Goal: Book appointment/travel/reservation

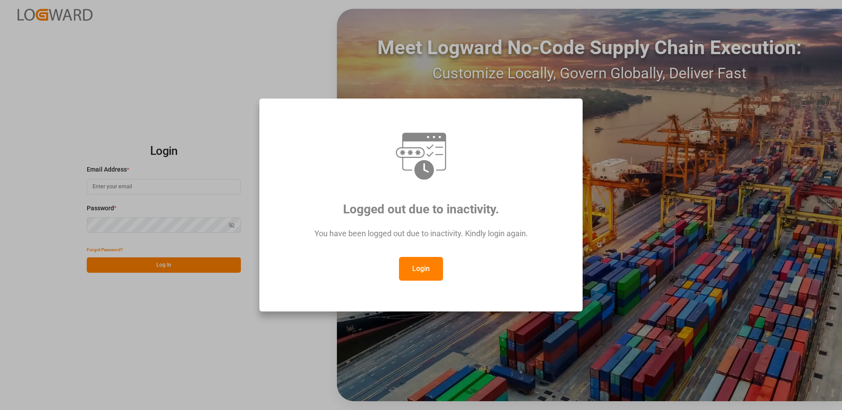
click at [423, 270] on button "Login" at bounding box center [421, 269] width 44 height 24
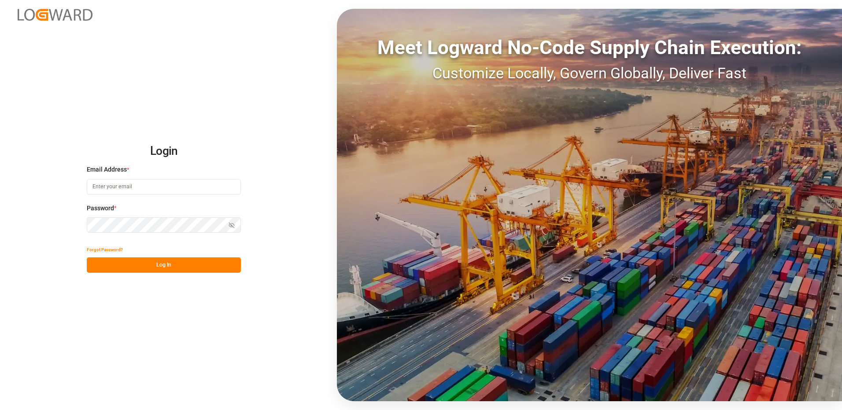
click at [133, 188] on input at bounding box center [164, 186] width 154 height 15
type input "[PERSON_NAME][EMAIL_ADDRESS][DOMAIN_NAME]"
click at [72, 223] on div "Login Email Address * [EMAIL_ADDRESS][DOMAIN_NAME] Password * Show password For…" at bounding box center [421, 205] width 842 height 410
click at [95, 265] on button "Log In" at bounding box center [164, 265] width 154 height 15
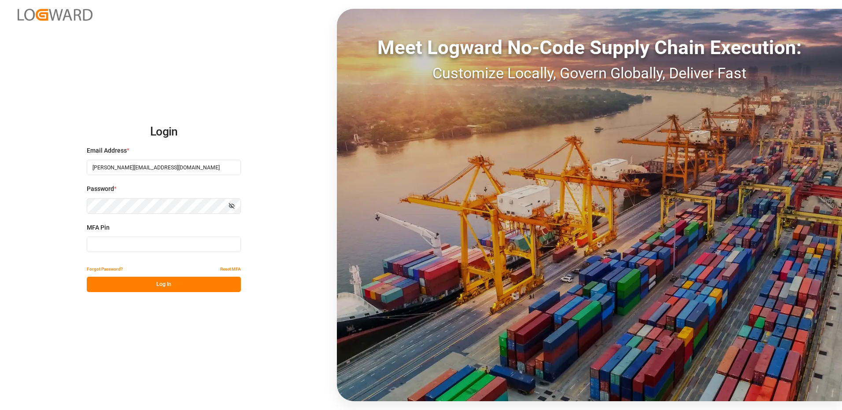
click at [111, 246] on input at bounding box center [164, 244] width 154 height 15
type input "251896"
click at [117, 282] on button "Log In" at bounding box center [164, 284] width 154 height 15
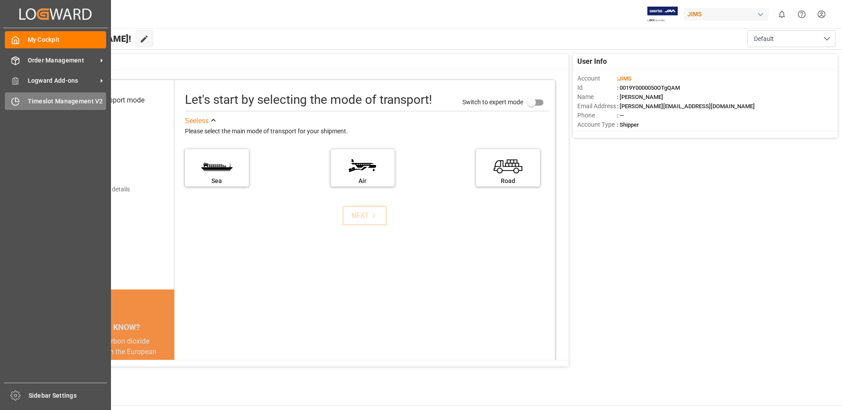
click at [39, 101] on span "Timeslot Management V2" at bounding box center [67, 101] width 79 height 9
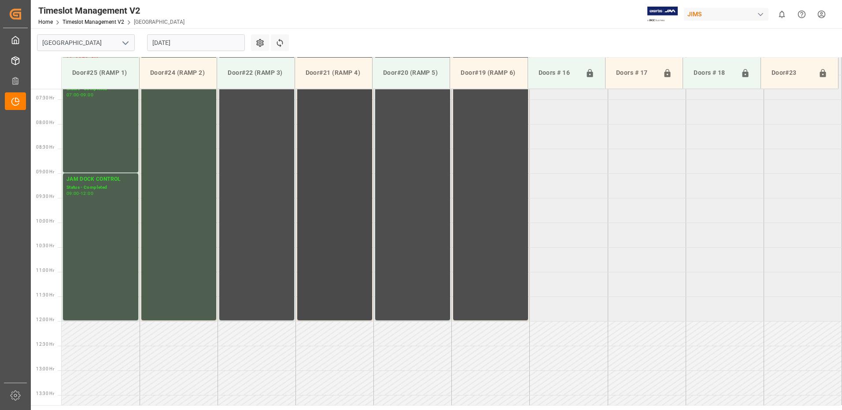
scroll to position [236, 0]
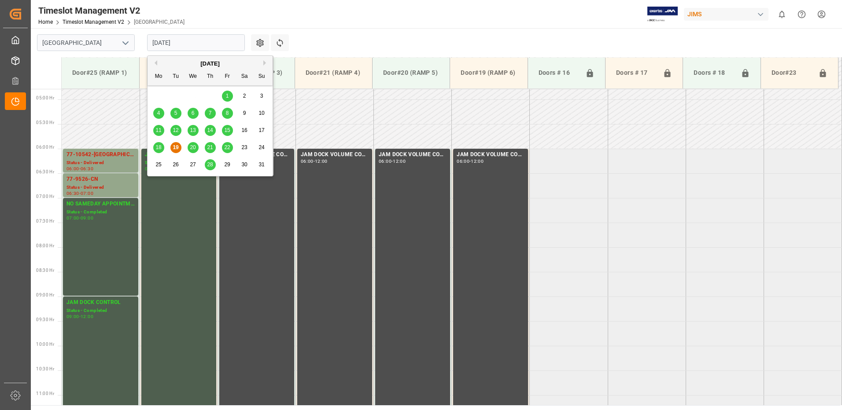
click at [209, 41] on input "[DATE]" at bounding box center [196, 42] width 98 height 17
click at [192, 146] on span "20" at bounding box center [193, 147] width 6 height 6
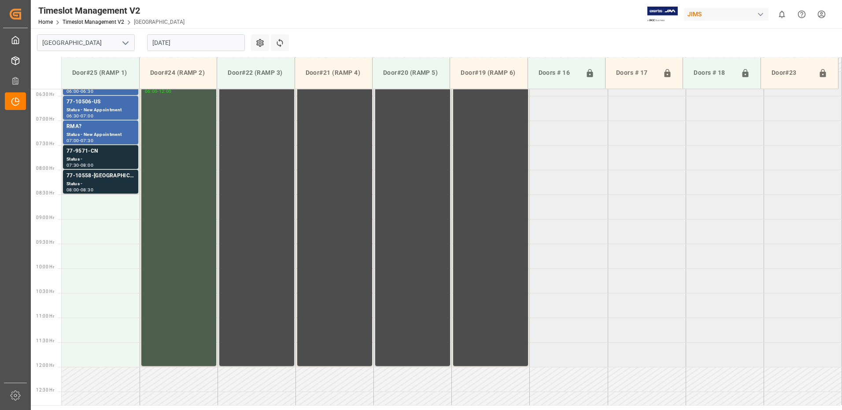
scroll to position [284, 0]
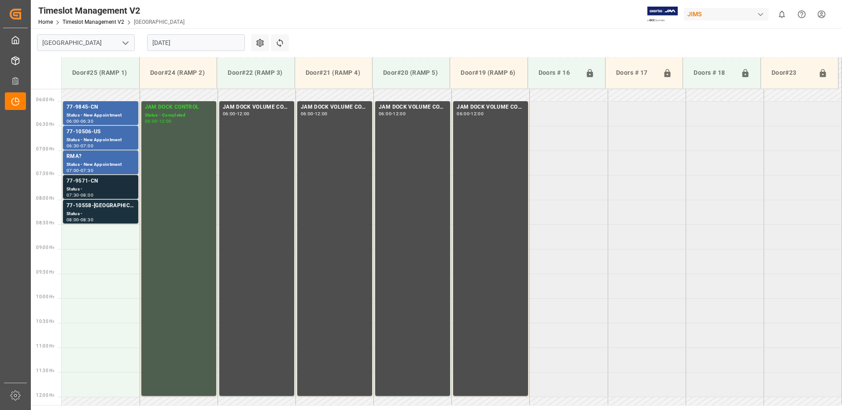
click at [89, 185] on div "77-9571-CN" at bounding box center [100, 181] width 68 height 9
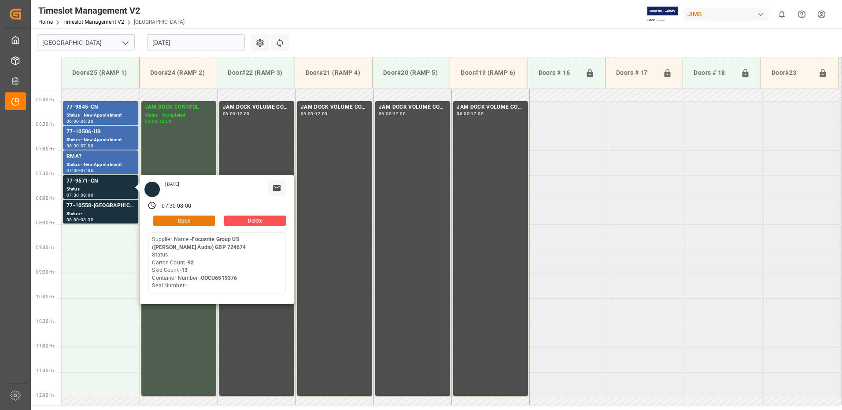
click at [192, 221] on button "Open" at bounding box center [184, 221] width 62 height 11
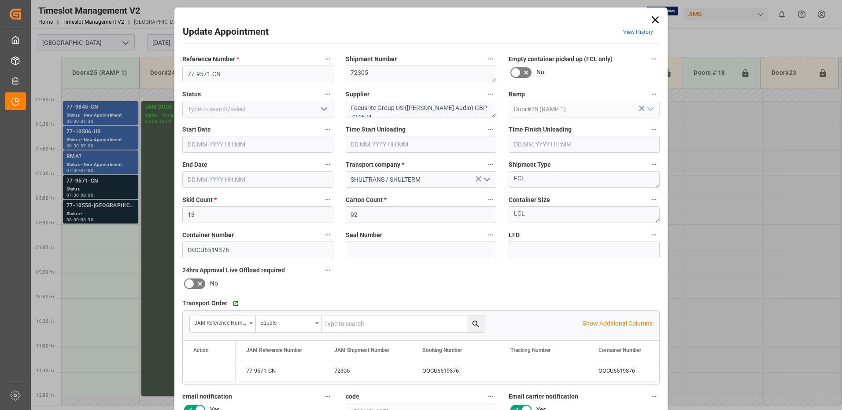
type input "13"
type input "92"
type input "[DATE] 07:30"
type input "[DATE] 08:00"
type input "[DATE] 15:36"
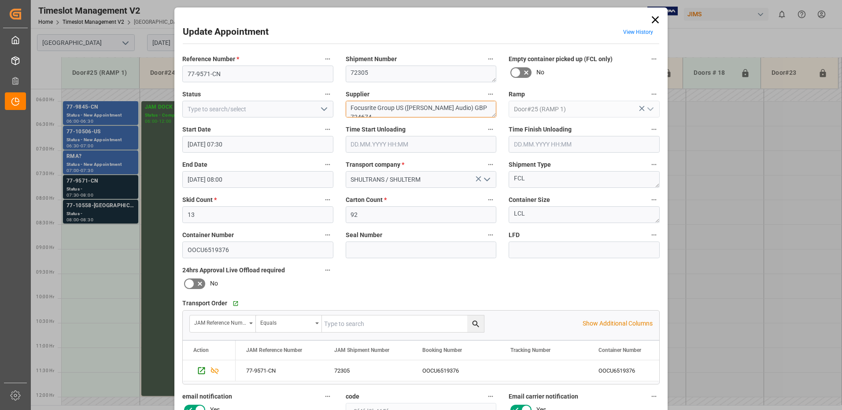
drag, startPoint x: 402, startPoint y: 108, endPoint x: 375, endPoint y: 110, distance: 27.4
click at [375, 110] on textarea "Focusrite Group US ([PERSON_NAME] Audio) GBP 724674" at bounding box center [421, 109] width 151 height 17
drag, startPoint x: 460, startPoint y: 104, endPoint x: 422, endPoint y: 106, distance: 37.9
click at [422, 106] on textarea "Focusrite / ([PERSON_NAME] Audio) GBP 724674" at bounding box center [421, 109] width 151 height 17
type textarea "Focusrite / ([PERSON_NAME] Audio) IN06(5)"
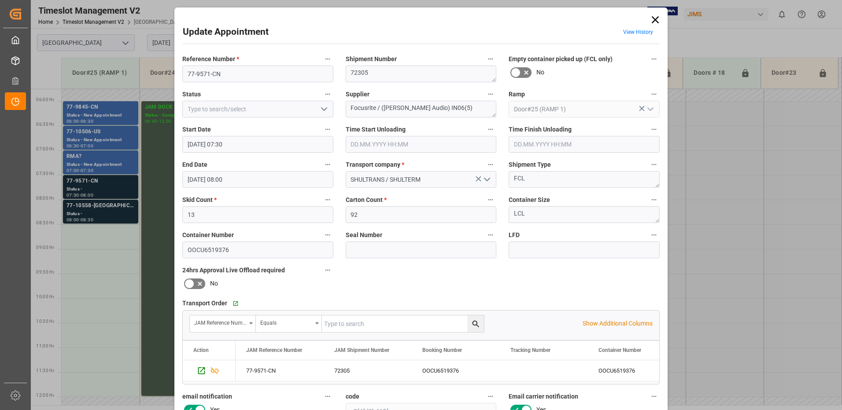
click at [323, 111] on icon "open menu" at bounding box center [324, 109] width 11 height 11
click at [272, 189] on div "New Appointment" at bounding box center [258, 188] width 150 height 20
type input "New Appointment"
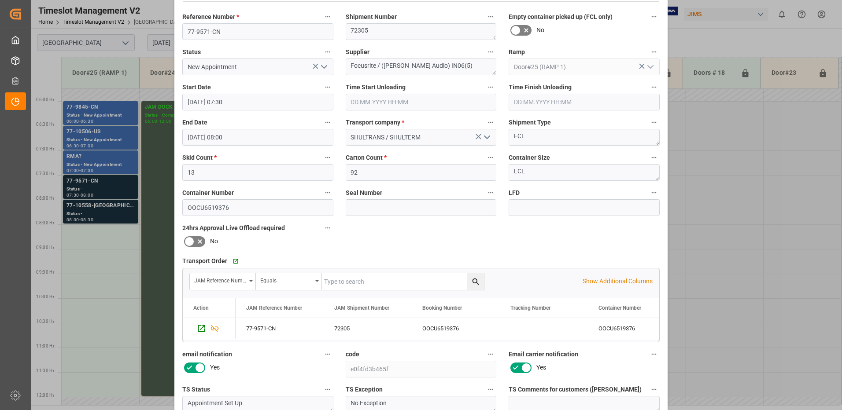
scroll to position [125, 0]
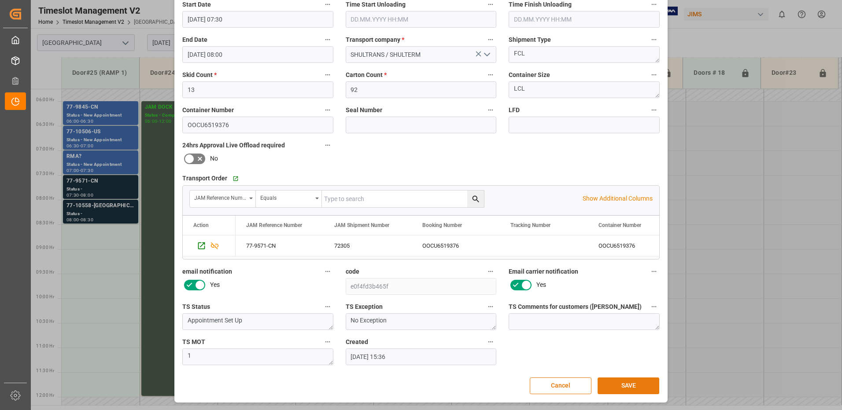
click at [617, 385] on button "SAVE" at bounding box center [628, 386] width 62 height 17
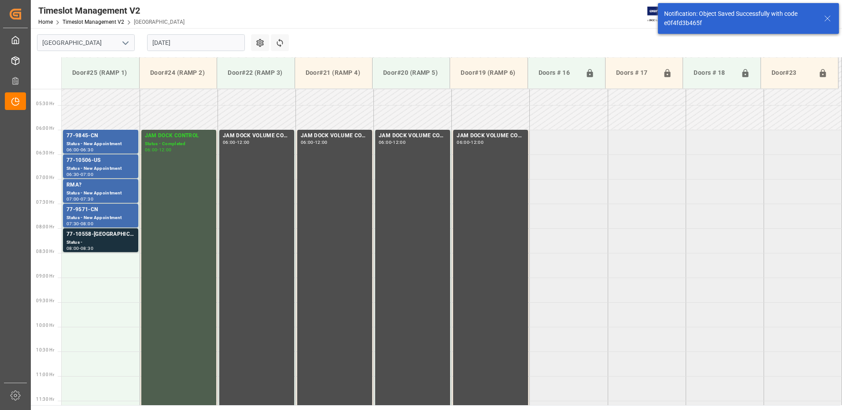
scroll to position [259, 0]
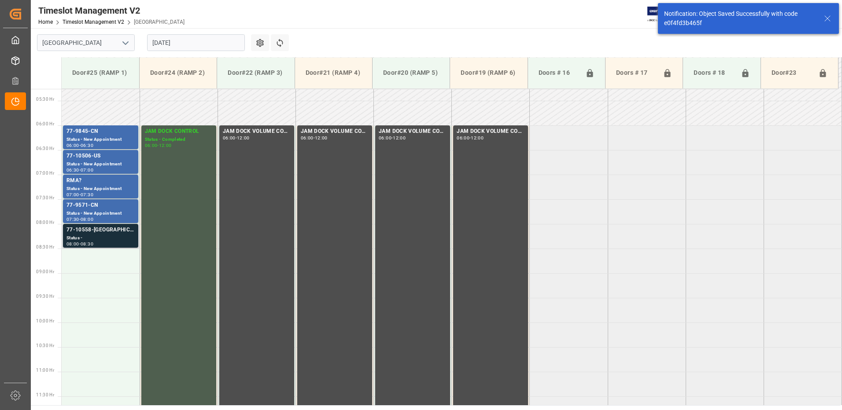
click at [102, 236] on div "Status -" at bounding box center [100, 238] width 68 height 7
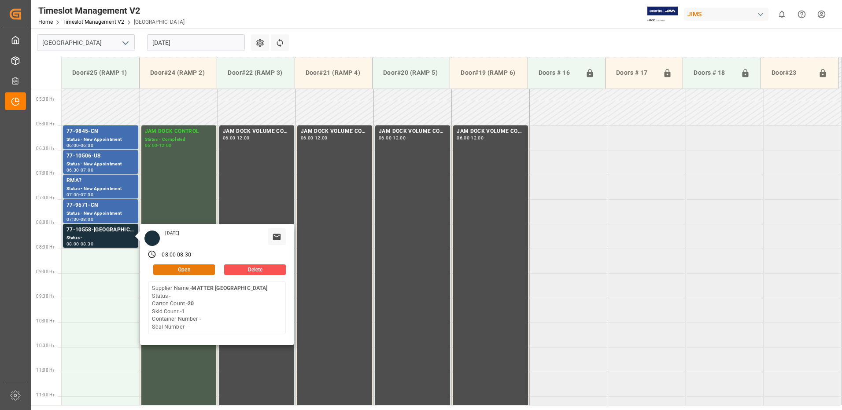
click at [186, 267] on button "Open" at bounding box center [184, 270] width 62 height 11
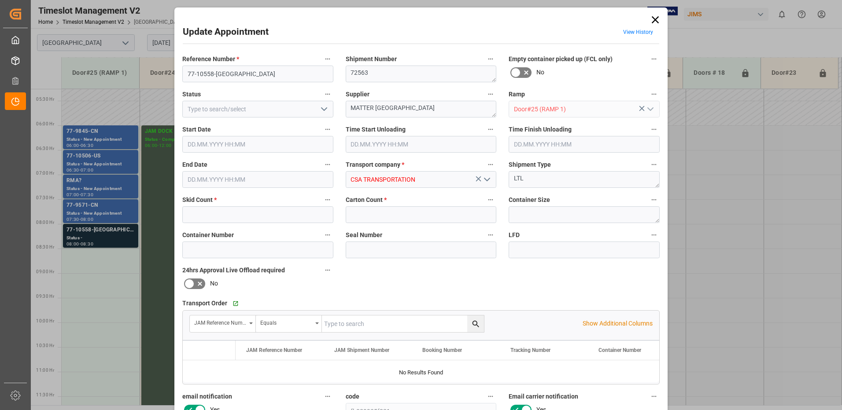
type input "1"
type input "20"
type input "[DATE] 08:00"
type input "[DATE] 08:30"
type input "[DATE] 16:08"
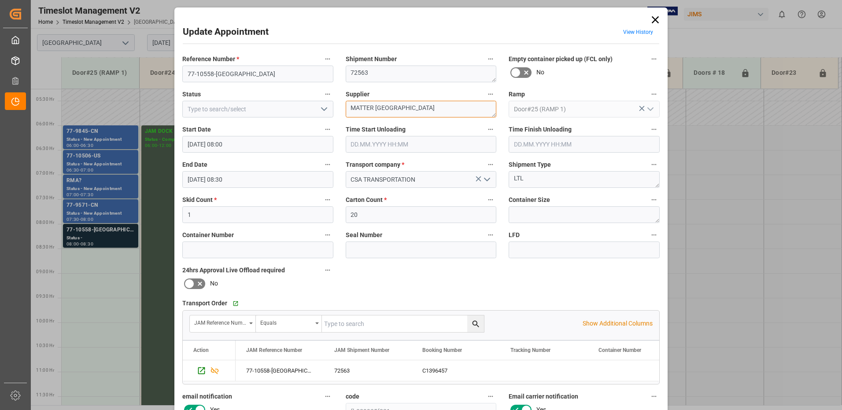
click at [419, 107] on textarea "MATTER [GEOGRAPHIC_DATA]" at bounding box center [421, 109] width 151 height 17
type textarea "MATTER BRANDS USA / INON (1)"
click at [323, 110] on polyline "open menu" at bounding box center [323, 109] width 5 height 3
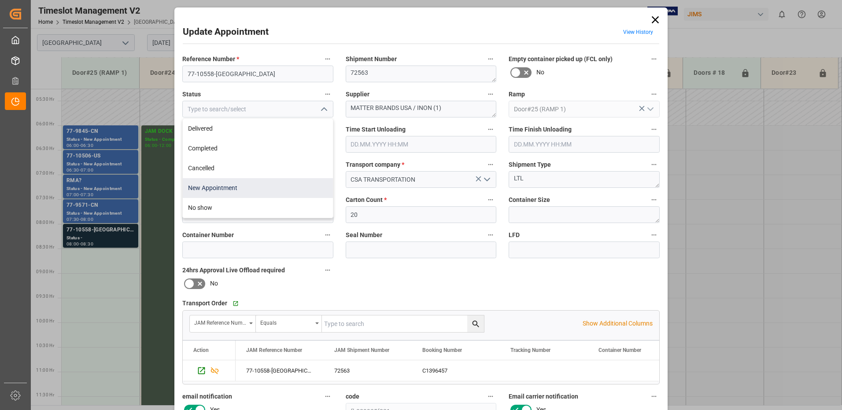
click at [283, 186] on div "New Appointment" at bounding box center [258, 188] width 150 height 20
type input "New Appointment"
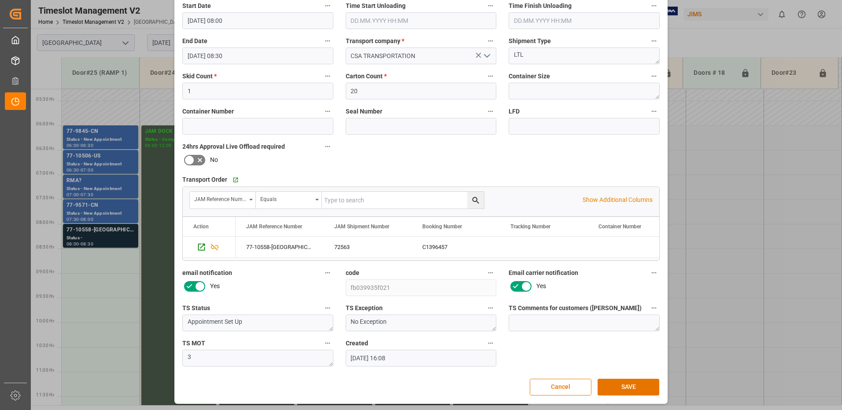
scroll to position [125, 0]
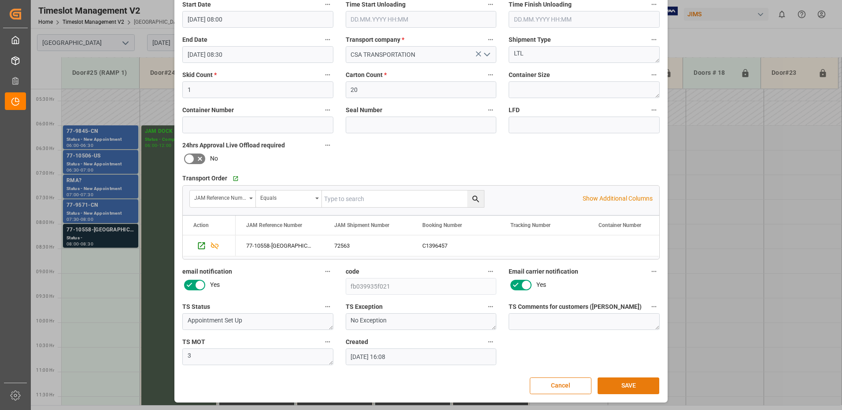
click at [630, 386] on button "SAVE" at bounding box center [628, 386] width 62 height 17
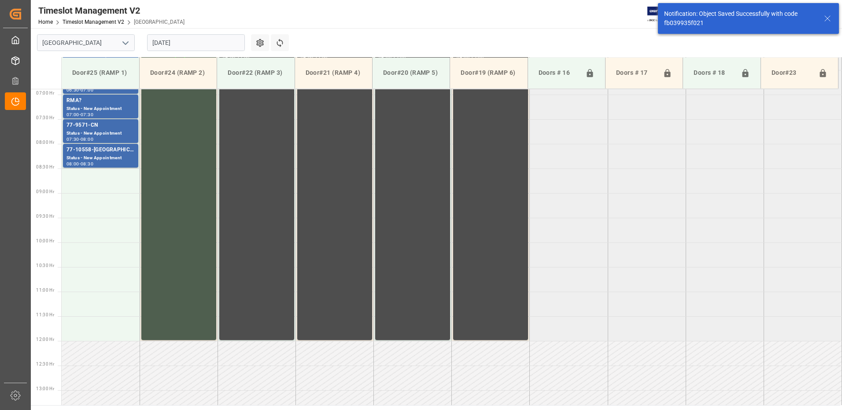
scroll to position [340, 0]
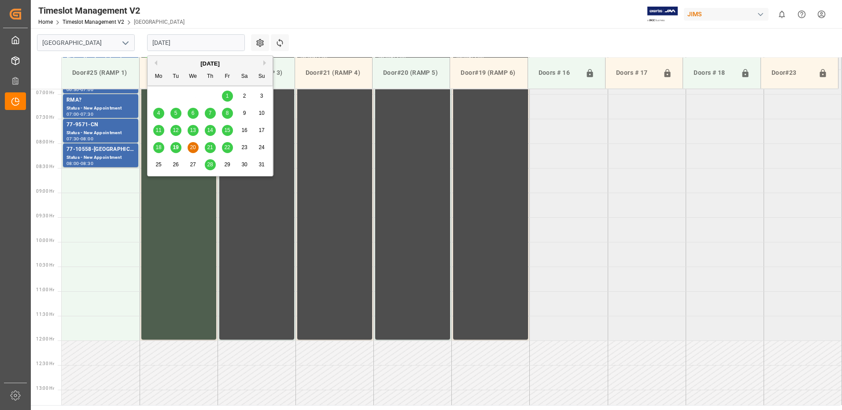
click at [208, 42] on input "[DATE]" at bounding box center [196, 42] width 98 height 17
click at [212, 150] on span "21" at bounding box center [210, 147] width 6 height 6
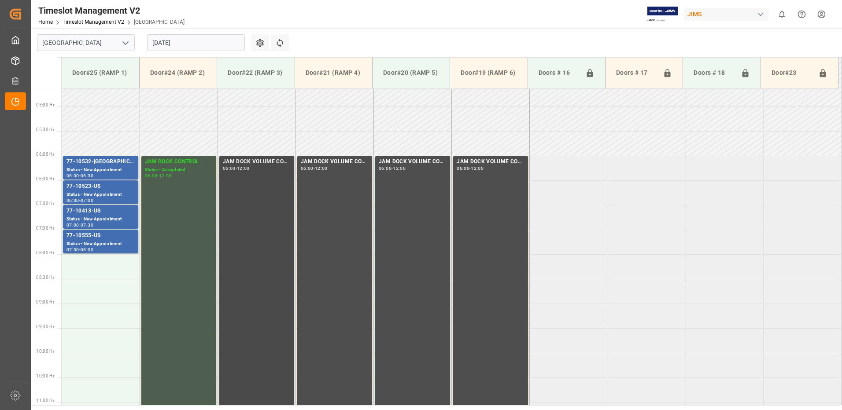
scroll to position [195, 0]
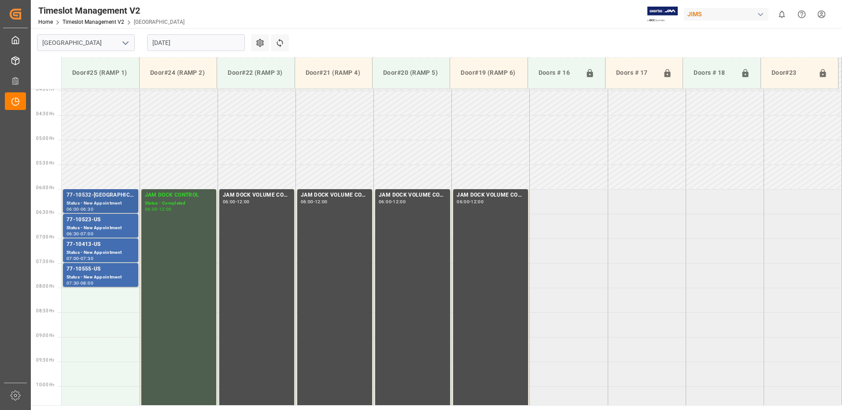
click at [99, 201] on div "Status - New Appointment" at bounding box center [100, 203] width 68 height 7
click at [96, 225] on div "Status - New Appointment" at bounding box center [100, 228] width 68 height 7
click at [102, 250] on div "Status - New Appointment" at bounding box center [100, 252] width 68 height 7
click at [106, 274] on div "Status - New Appointment" at bounding box center [100, 277] width 68 height 7
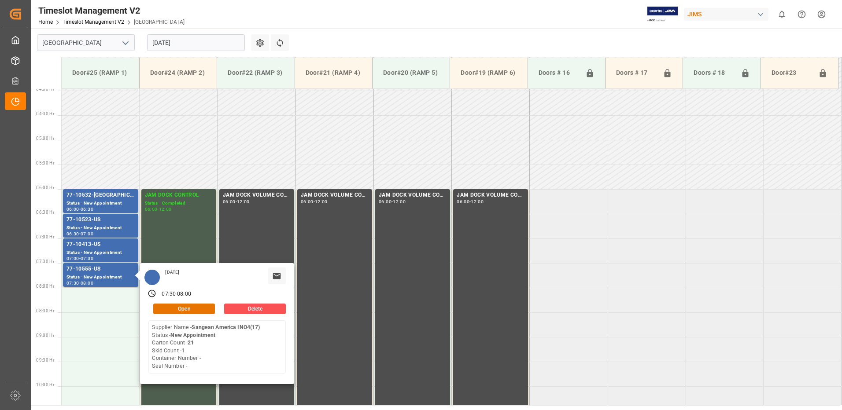
click at [202, 42] on input "[DATE]" at bounding box center [196, 42] width 98 height 17
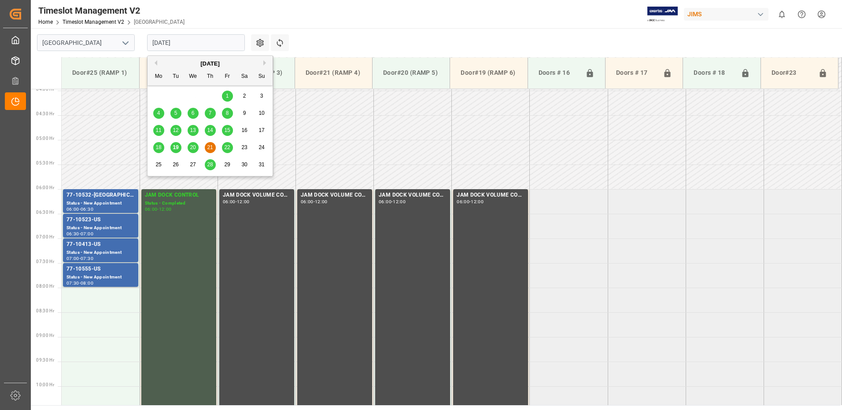
click at [227, 148] on span "22" at bounding box center [227, 147] width 6 height 6
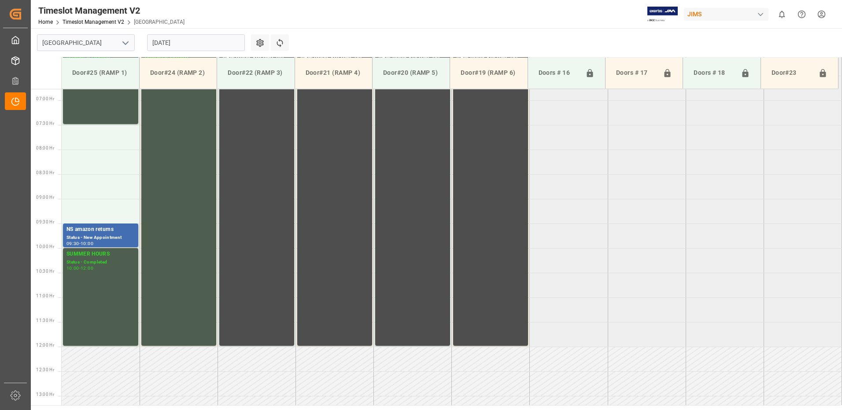
scroll to position [313, 0]
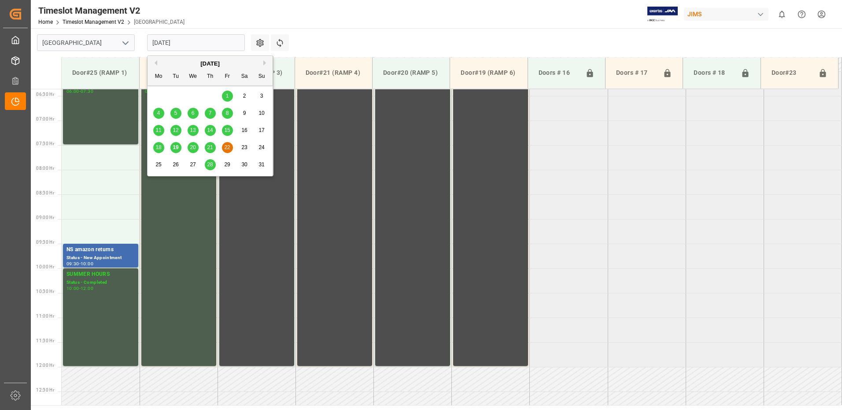
click at [202, 44] on input "[DATE]" at bounding box center [196, 42] width 98 height 17
click at [175, 148] on span "19" at bounding box center [176, 147] width 6 height 6
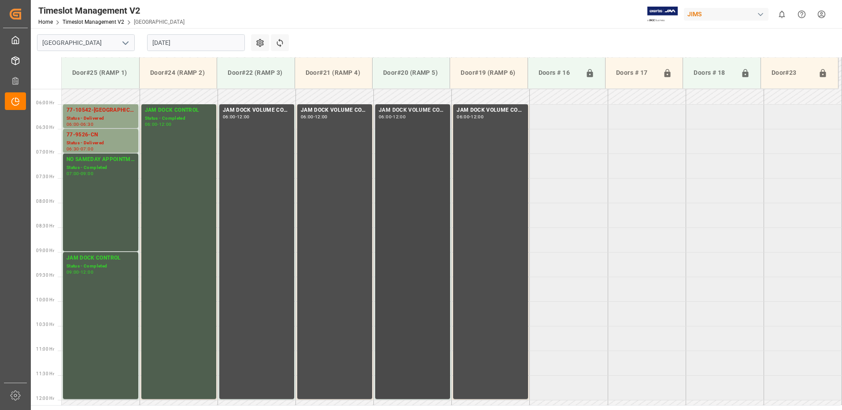
scroll to position [284, 0]
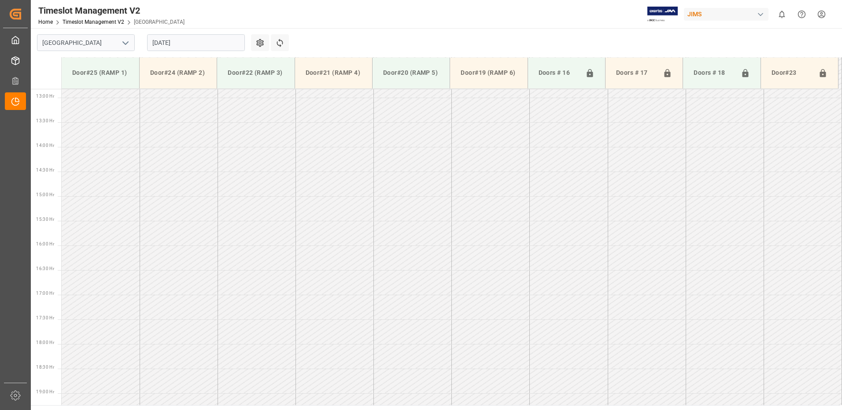
scroll to position [636, 0]
click at [194, 44] on input "[DATE]" at bounding box center [196, 42] width 98 height 17
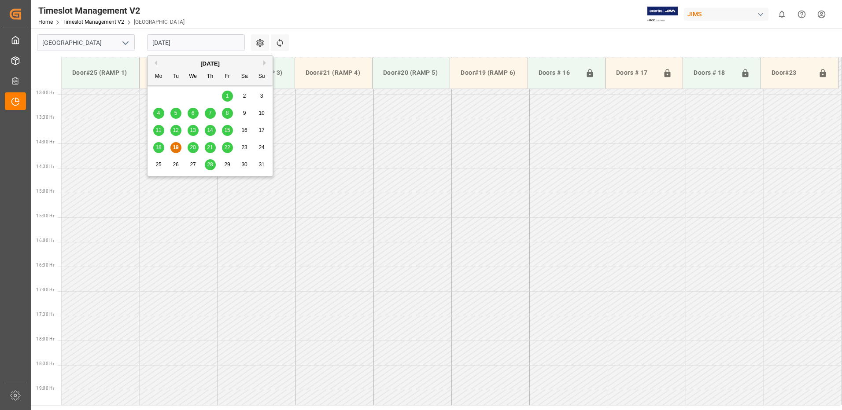
click at [192, 146] on span "20" at bounding box center [193, 147] width 6 height 6
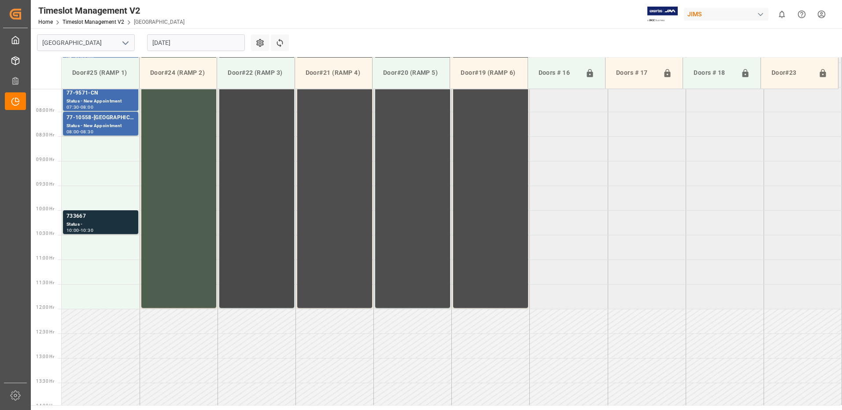
scroll to position [328, 0]
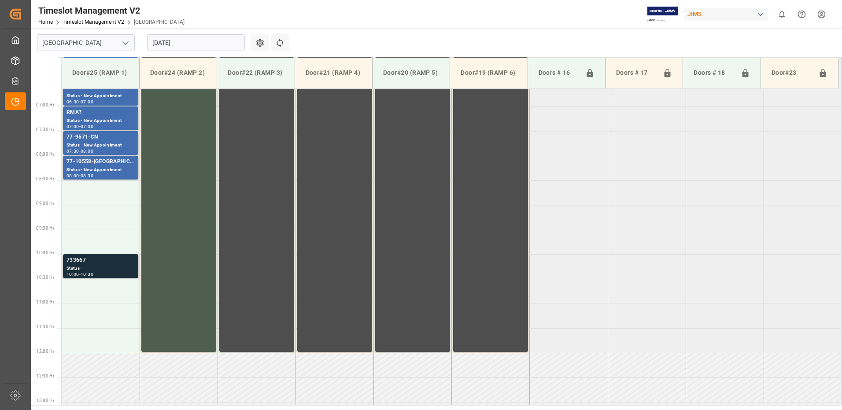
click at [86, 266] on div "Status -" at bounding box center [100, 268] width 68 height 7
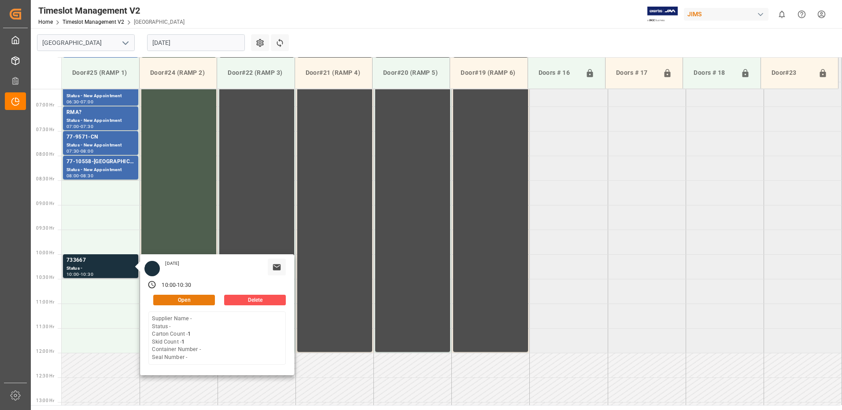
click at [202, 302] on button "Open" at bounding box center [184, 300] width 62 height 11
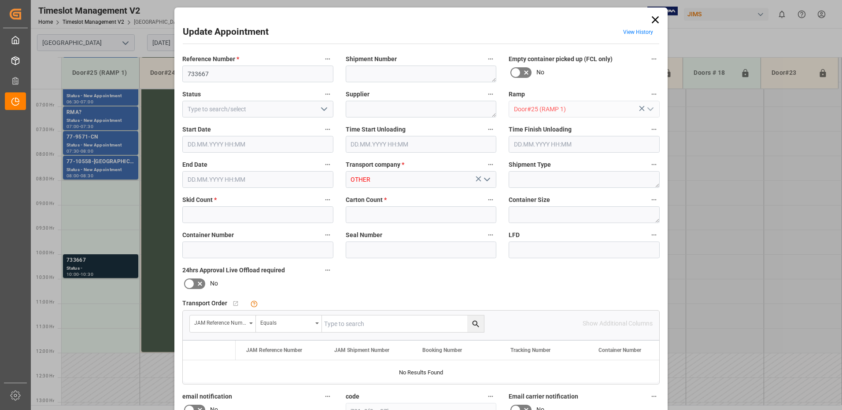
type input "1"
type input "20.08.2025 10:00"
type input "20.08.2025 10:30"
type input "19.08.2025 18:22"
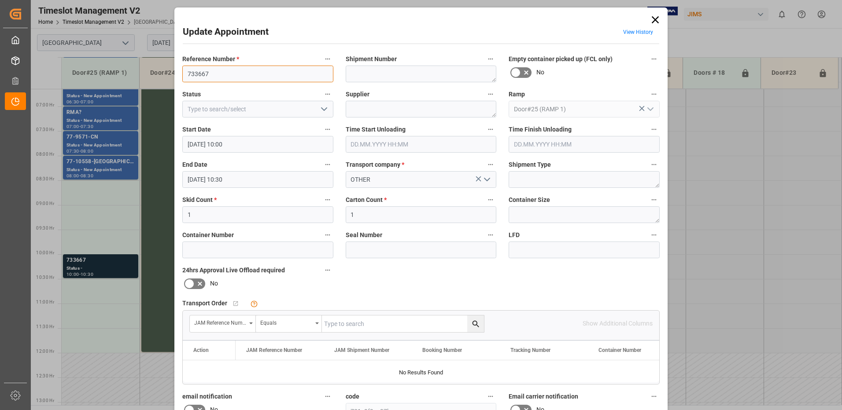
click at [222, 71] on input "733667" at bounding box center [257, 74] width 151 height 17
type input "733667-Y6"
click at [323, 111] on icon "open menu" at bounding box center [324, 109] width 11 height 11
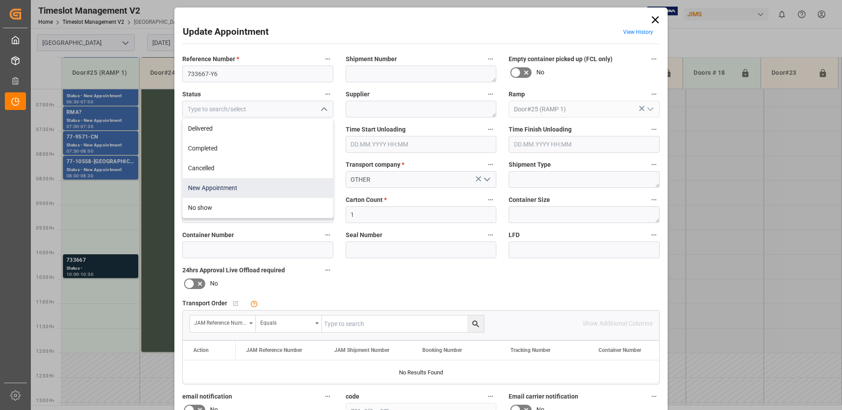
click at [239, 188] on div "New Appointment" at bounding box center [258, 188] width 150 height 20
type input "New Appointment"
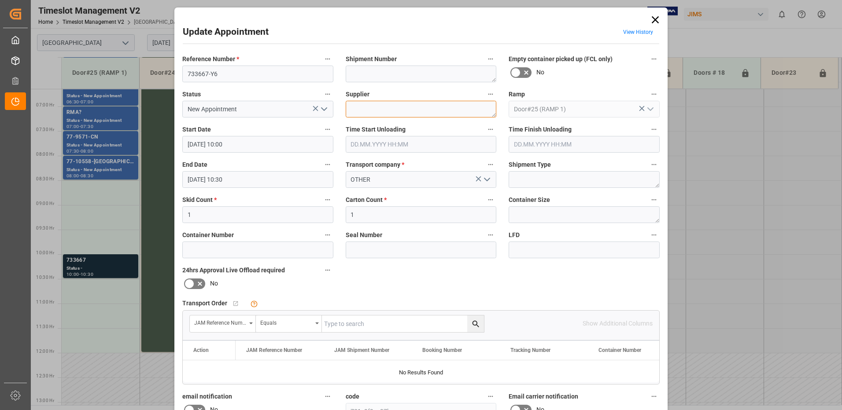
click at [365, 110] on textarea at bounding box center [421, 109] width 151 height 17
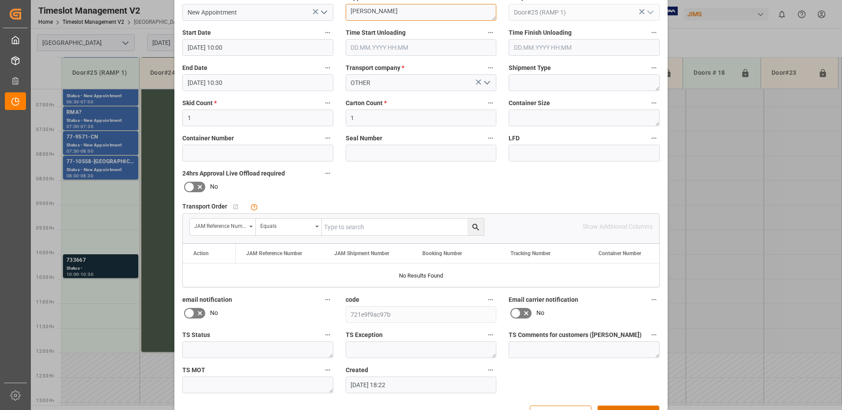
scroll to position [125, 0]
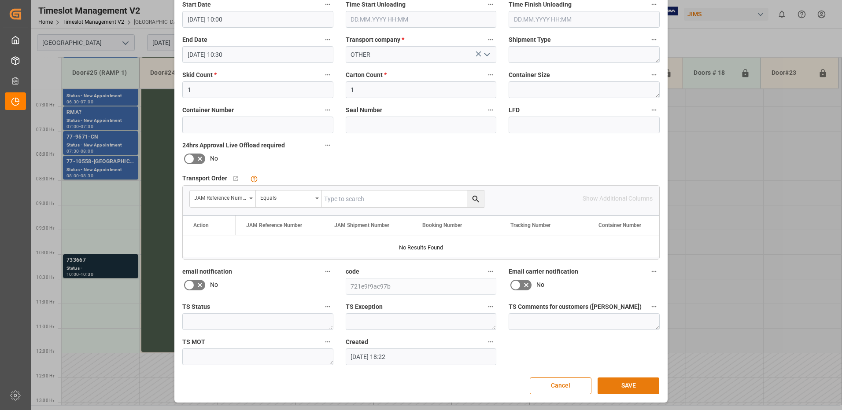
type textarea "Kyle Gilmar"
click at [628, 385] on button "SAVE" at bounding box center [628, 386] width 62 height 17
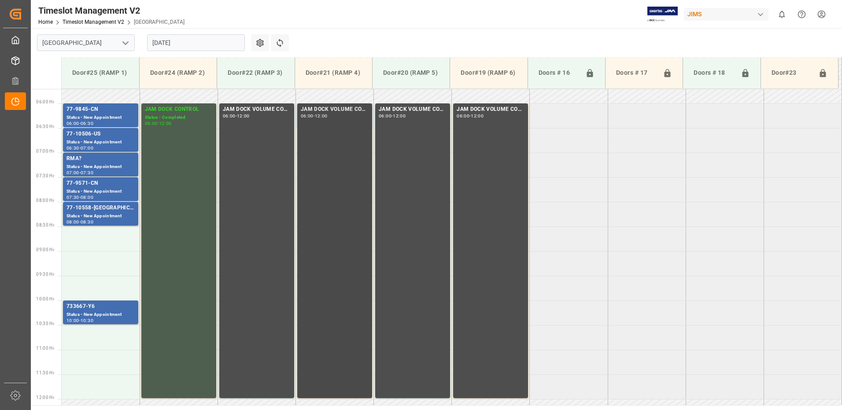
scroll to position [262, 0]
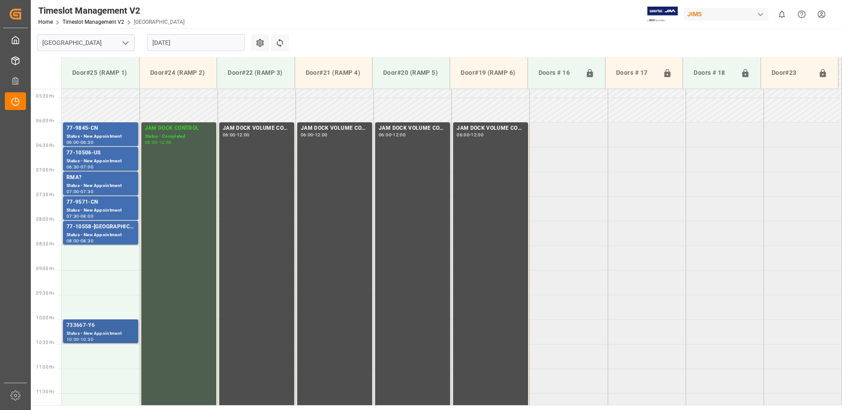
click at [104, 329] on div "733667-Y6" at bounding box center [100, 325] width 68 height 9
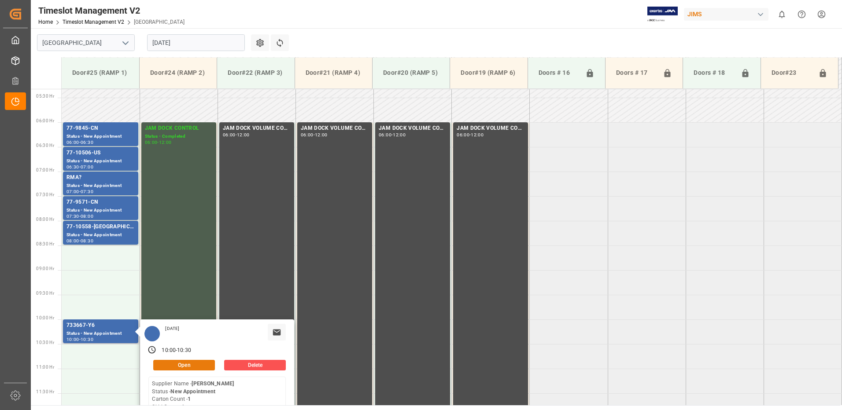
click at [193, 365] on button "Open" at bounding box center [184, 365] width 62 height 11
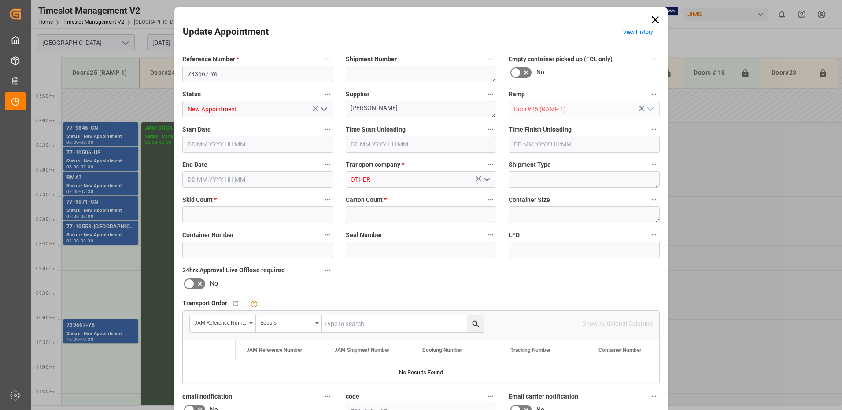
type input "1"
type input "20.08.2025 10:00"
type input "20.08.2025 10:30"
type input "19.08.2025 18:22"
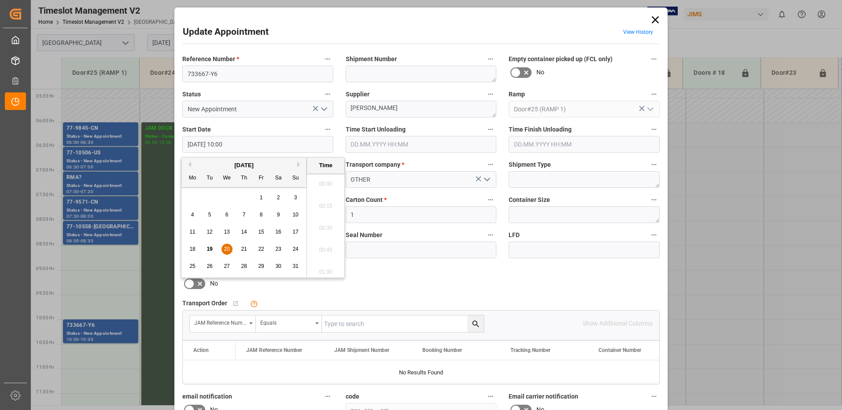
click at [241, 144] on input "20.08.2025 10:00" at bounding box center [257, 144] width 151 height 17
drag, startPoint x: 228, startPoint y: 250, endPoint x: 299, endPoint y: 228, distance: 74.9
click at [227, 250] on span "20" at bounding box center [227, 249] width 6 height 6
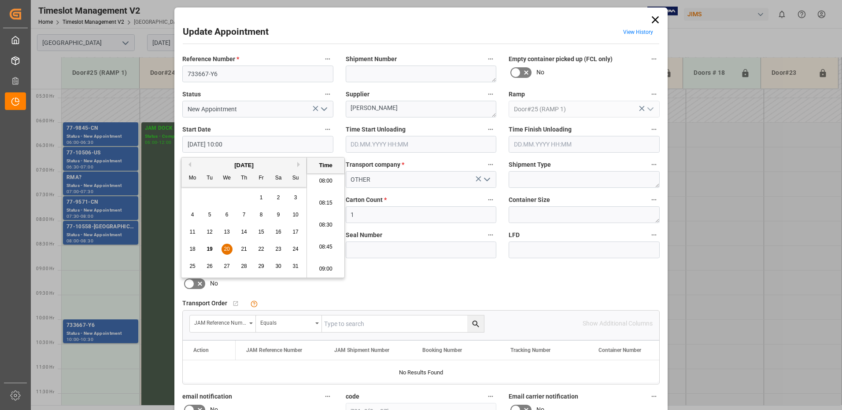
click at [324, 225] on li "08:30" at bounding box center [325, 225] width 37 height 22
type input "[DATE] 08:30"
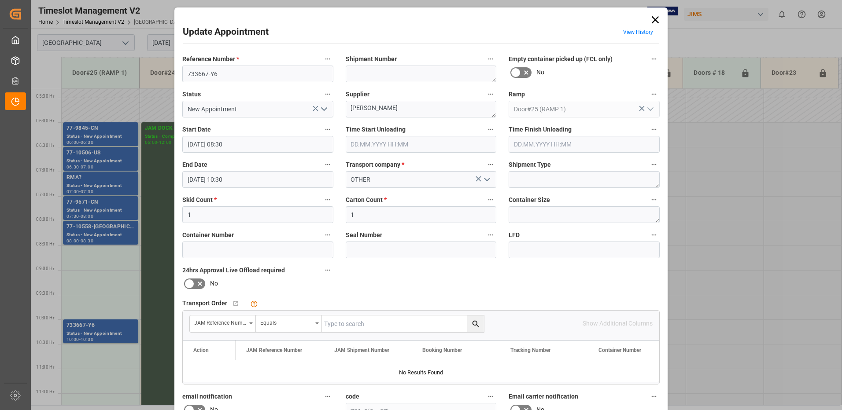
click at [244, 181] on input "20.08.2025 10:30" at bounding box center [257, 179] width 151 height 17
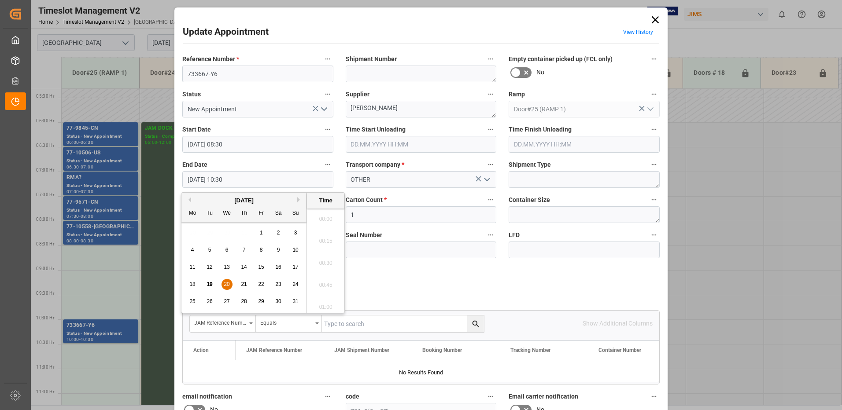
scroll to position [884, 0]
click at [228, 284] on span "20" at bounding box center [227, 284] width 6 height 6
click at [324, 216] on li "09:00" at bounding box center [325, 217] width 37 height 22
type input "20.08.2025 09:00"
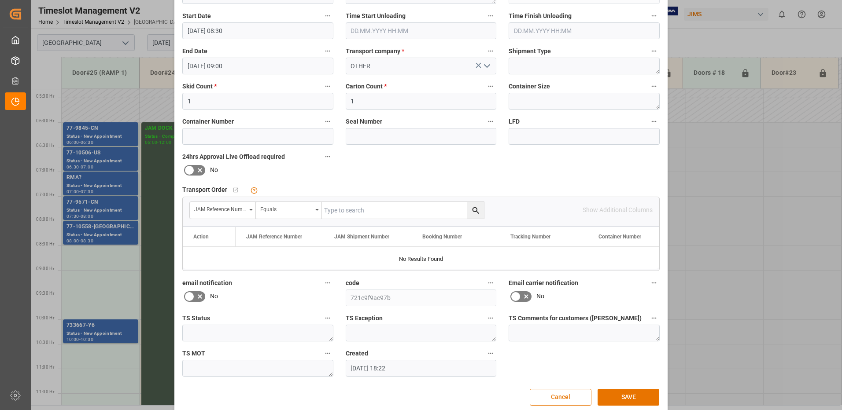
scroll to position [125, 0]
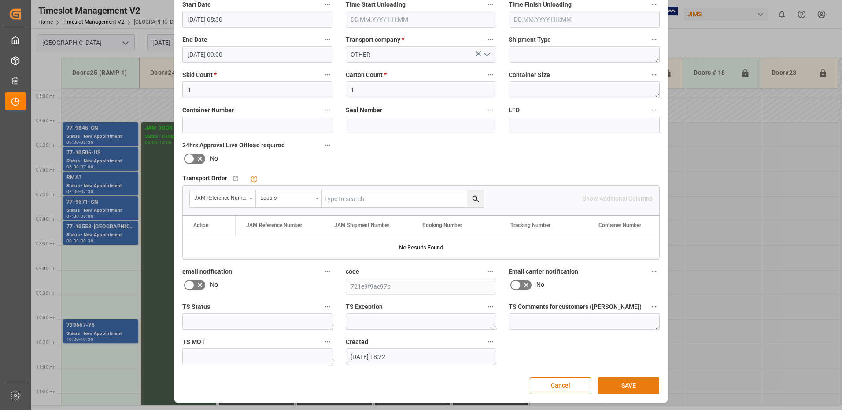
click at [621, 386] on button "SAVE" at bounding box center [628, 386] width 62 height 17
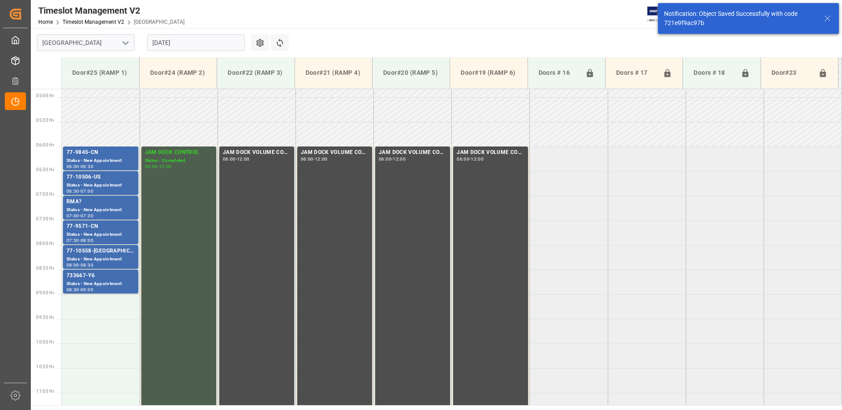
scroll to position [252, 0]
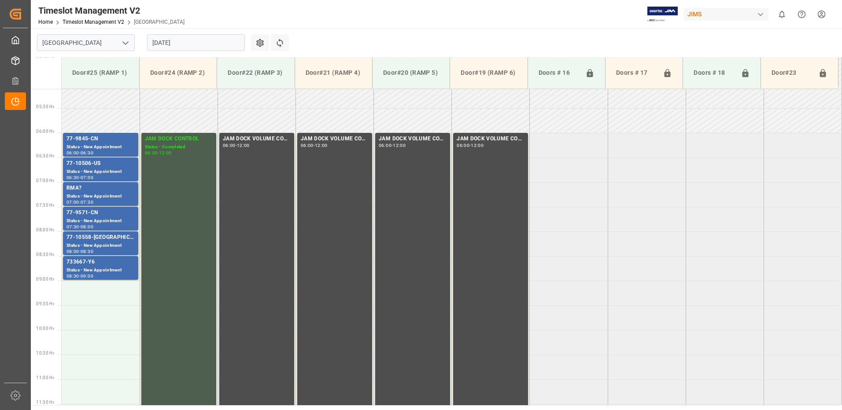
click at [821, 14] on html "Created by potrace 1.15, written by Peter Selinger 2001-2017 Created by potrace…" at bounding box center [421, 205] width 842 height 410
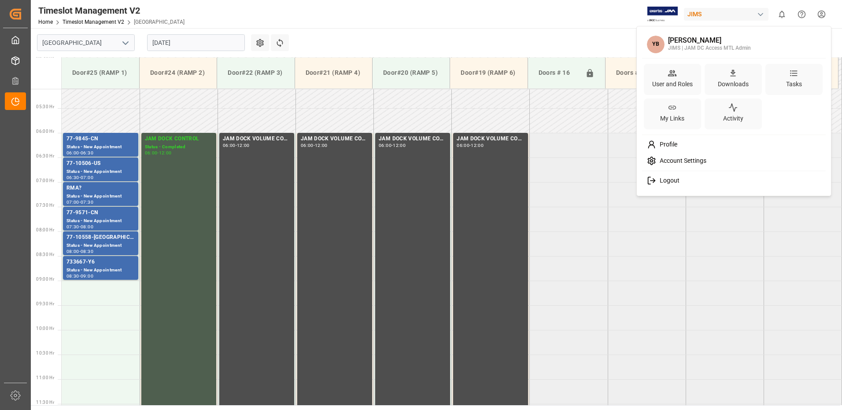
click at [658, 182] on span "Logout" at bounding box center [667, 181] width 23 height 8
